Goal: Use online tool/utility

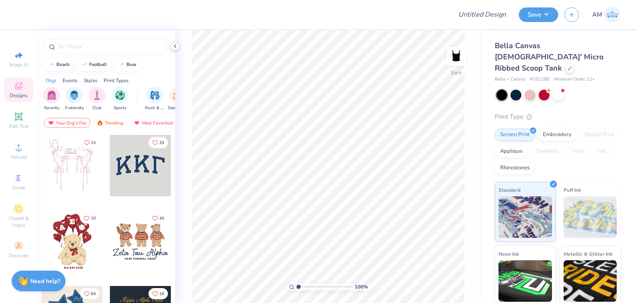
click at [177, 46] on icon at bounding box center [175, 46] width 7 height 7
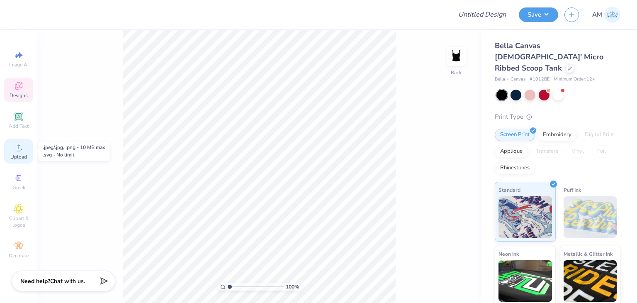
click at [12, 146] on div "Upload" at bounding box center [18, 151] width 29 height 24
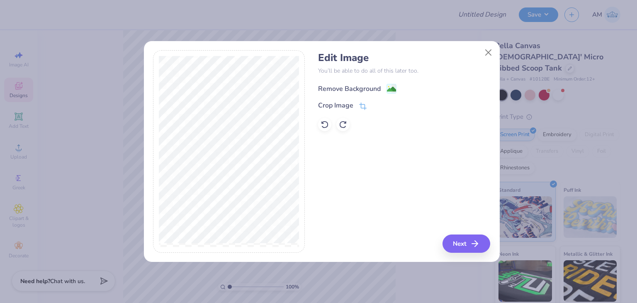
click at [362, 87] on div "Remove Background" at bounding box center [349, 89] width 63 height 10
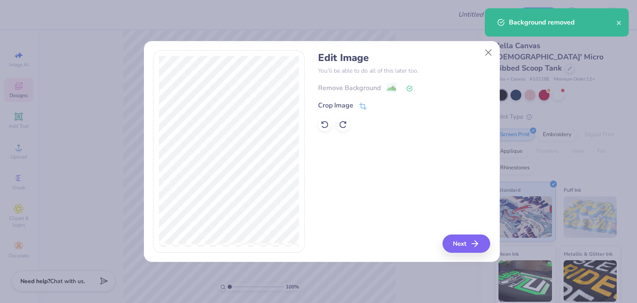
click at [469, 233] on div "Edit Image You’ll be able to do all of this later too. Remove Background Crop I…" at bounding box center [404, 151] width 172 height 202
click at [469, 241] on button "Next" at bounding box center [468, 243] width 48 height 18
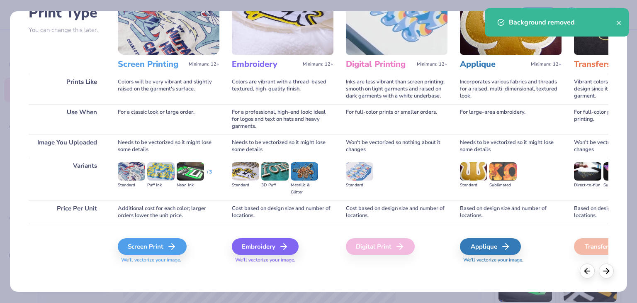
scroll to position [69, 0]
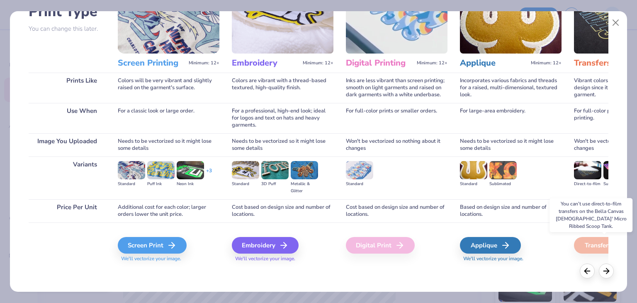
click at [587, 242] on div "Transfers" at bounding box center [604, 245] width 61 height 17
click at [602, 269] on icon at bounding box center [605, 269] width 9 height 9
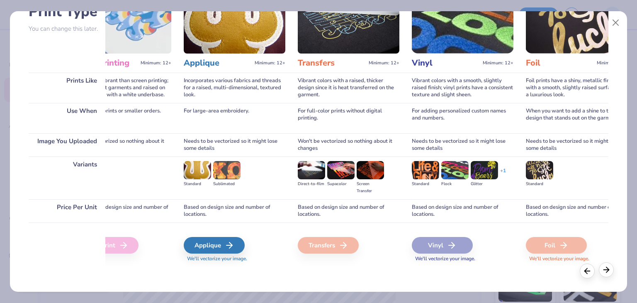
scroll to position [0, 290]
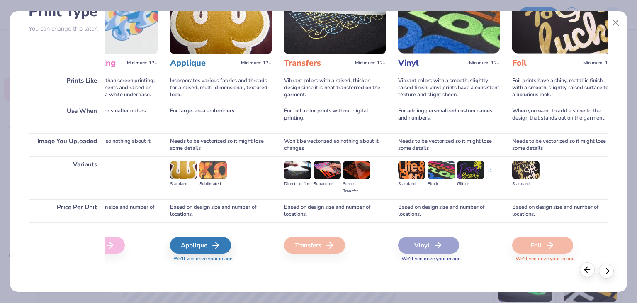
click at [582, 272] on div at bounding box center [586, 269] width 15 height 15
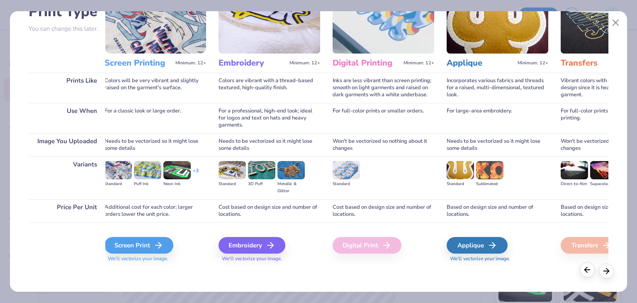
scroll to position [0, 0]
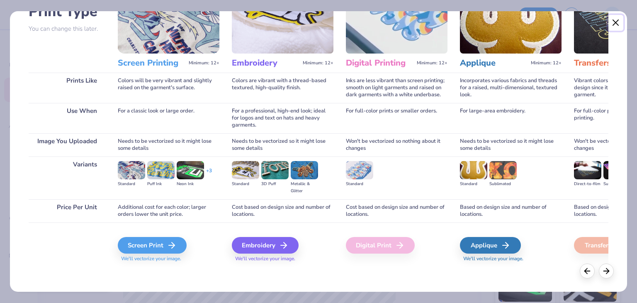
click at [617, 22] on button "Close" at bounding box center [616, 23] width 16 height 16
